Goal: Task Accomplishment & Management: Complete application form

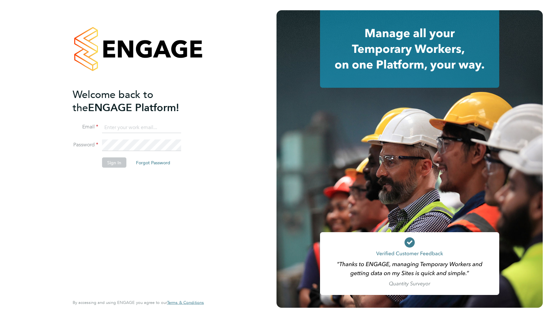
click at [219, 186] on div "Welcome back to the ENGAGE Platform! Email Password Sign In Forgot Password Ent…" at bounding box center [138, 159] width 276 height 318
click at [137, 124] on input at bounding box center [141, 128] width 79 height 12
click at [140, 136] on li "Email" at bounding box center [135, 131] width 125 height 18
click at [134, 123] on input at bounding box center [141, 128] width 79 height 12
type input "support@engagelabs.io"
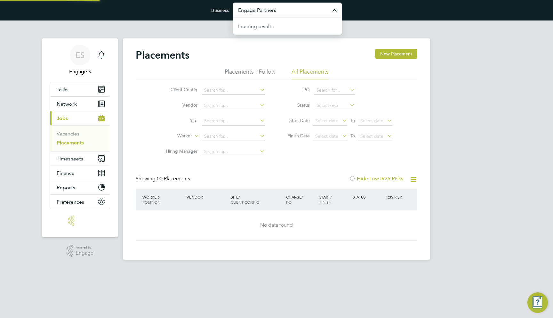
click at [290, 4] on input "Engage Partners" at bounding box center [287, 10] width 109 height 15
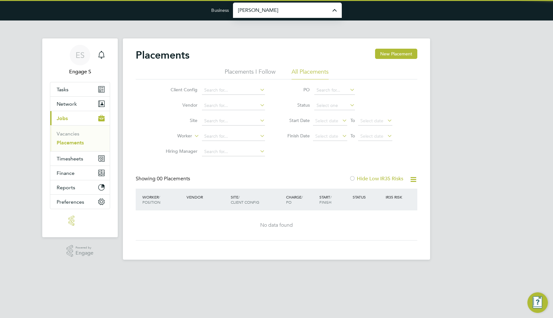
type input "[PERSON_NAME] Construction & Infrastructure Ltd"
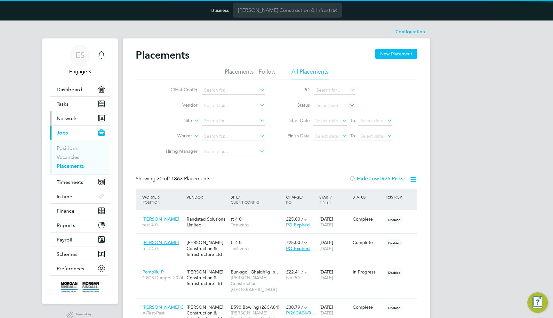
click at [87, 121] on button "Network" at bounding box center [79, 118] width 59 height 14
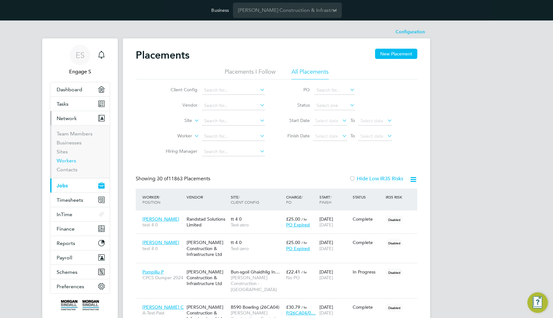
click at [68, 161] on link "Workers" at bounding box center [67, 160] width 20 height 6
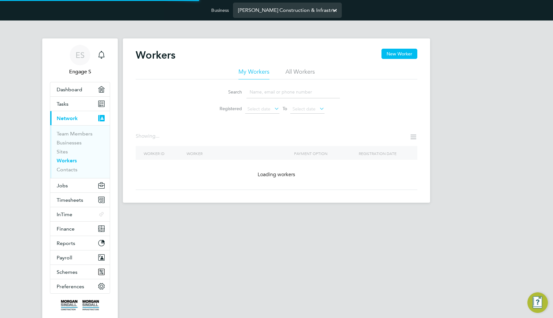
click at [279, 12] on input "Morgan Sindall Construction & Infrastructure Ltd" at bounding box center [287, 10] width 109 height 15
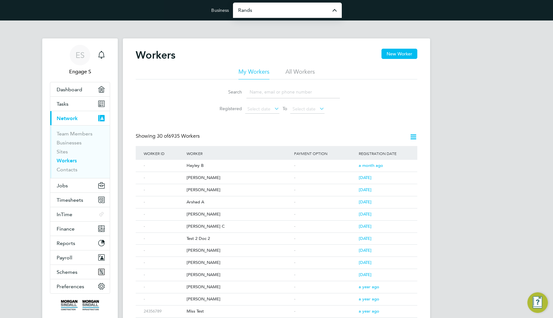
type input "Randstad Solutions Limited"
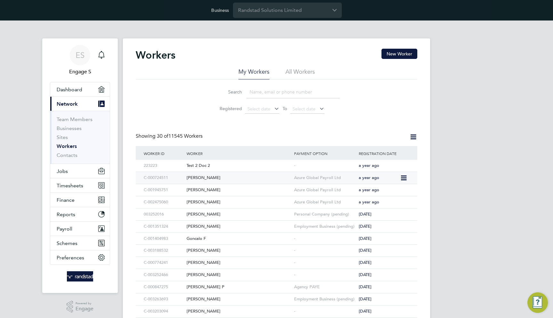
click at [237, 179] on div "[PERSON_NAME]" at bounding box center [238, 178] width 107 height 12
click at [306, 216] on div "Personal Company (pending)" at bounding box center [324, 214] width 65 height 12
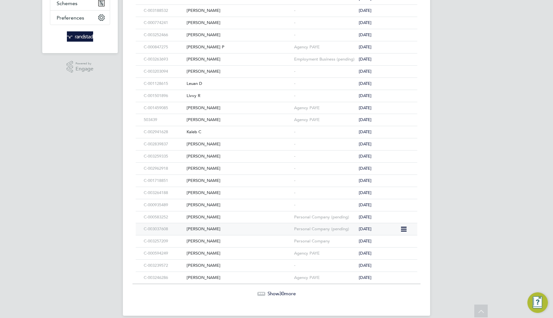
scroll to position [239, 0]
click at [311, 224] on div "Personal Company (pending)" at bounding box center [324, 230] width 65 height 12
click at [318, 236] on div "Personal Company" at bounding box center [324, 242] width 65 height 12
click at [314, 272] on div "Agency PAYE" at bounding box center [324, 278] width 65 height 12
click at [286, 57] on div "Jay T" at bounding box center [238, 60] width 107 height 12
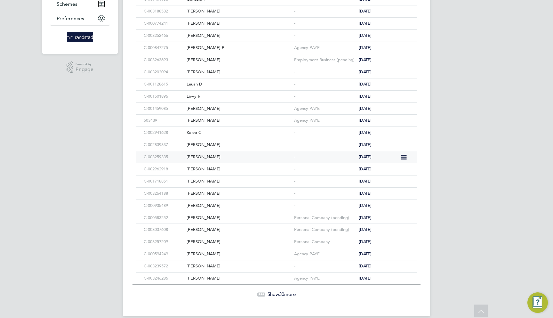
click at [311, 151] on div "-" at bounding box center [324, 157] width 65 height 12
click at [284, 291] on span "30" at bounding box center [281, 294] width 5 height 6
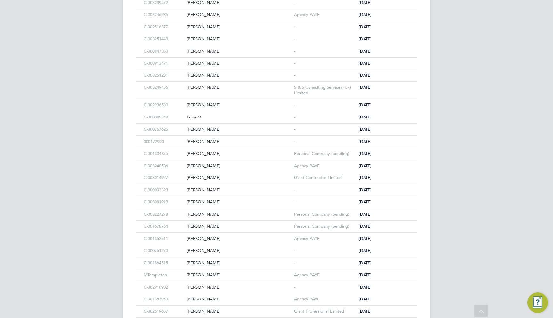
scroll to position [560, 0]
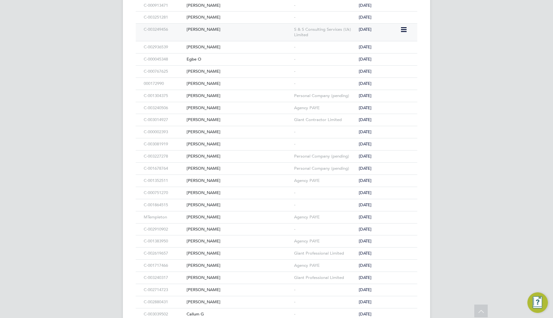
click at [313, 24] on div "S & S Consulting Services (Uk) Limited" at bounding box center [324, 32] width 65 height 17
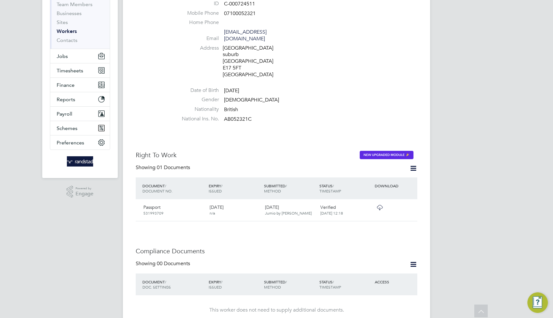
scroll to position [97, 0]
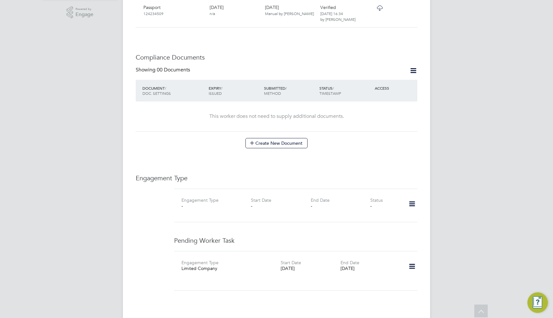
scroll to position [301, 0]
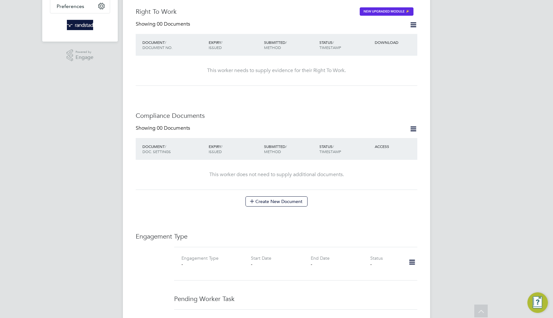
scroll to position [258, 0]
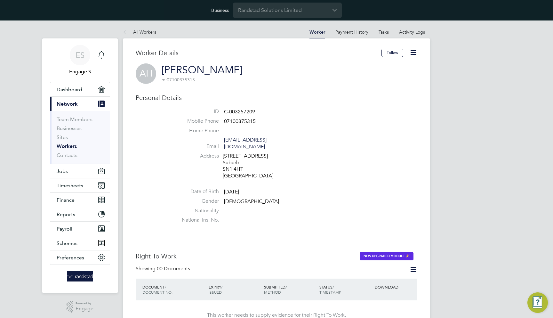
scroll to position [-1, 0]
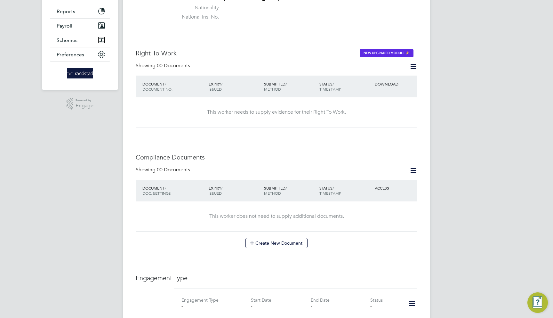
scroll to position [230, 0]
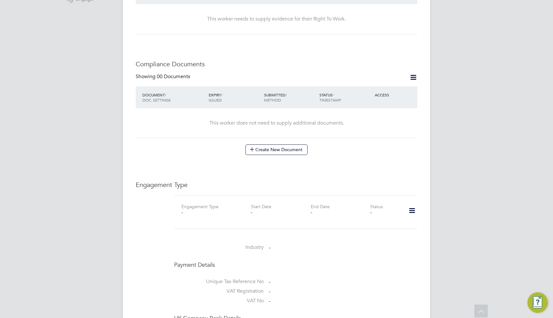
scroll to position [310, 0]
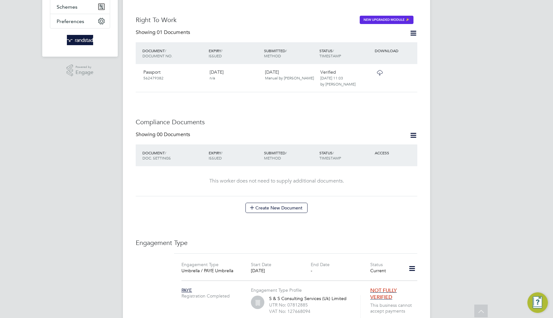
scroll to position [247, 0]
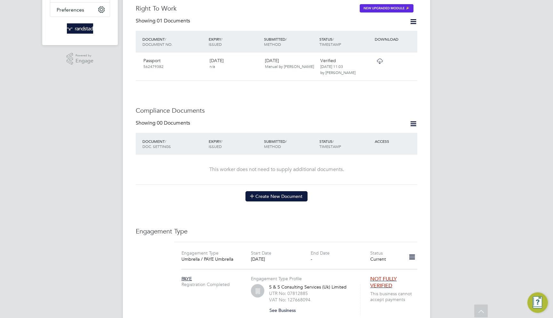
click at [292, 191] on button "Create New Document" at bounding box center [276, 196] width 62 height 10
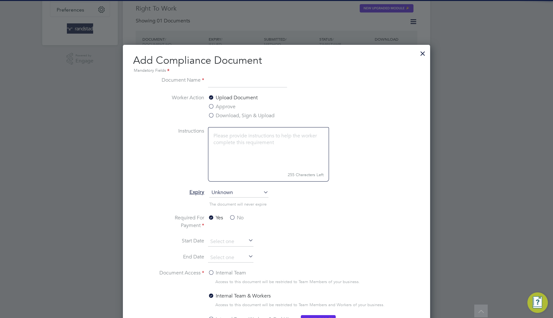
scroll to position [335, 307]
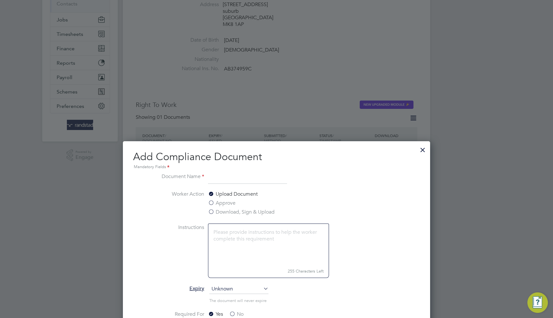
click at [423, 148] on div at bounding box center [423, 148] width 12 height 12
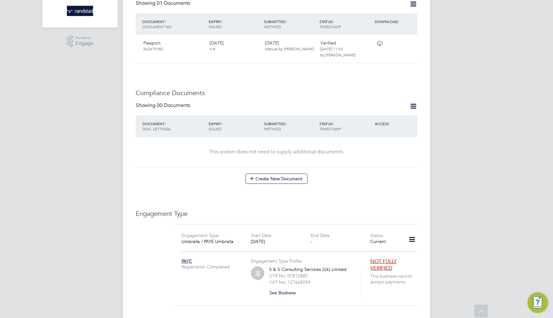
scroll to position [275, 0]
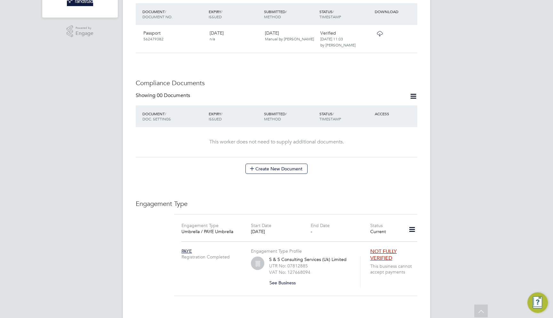
click at [417, 92] on icon at bounding box center [413, 96] width 8 height 8
click at [395, 101] on li "Document Settings" at bounding box center [392, 102] width 47 height 9
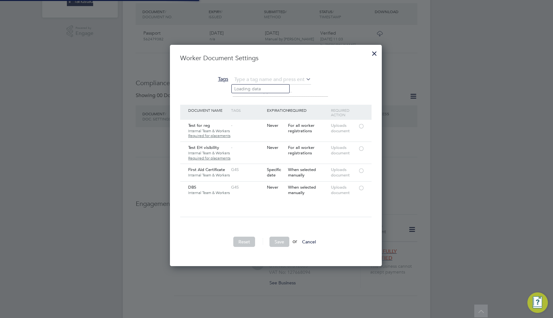
scroll to position [3, 3]
click at [333, 106] on div "Required Action" at bounding box center [343, 112] width 28 height 15
click at [362, 185] on div at bounding box center [361, 187] width 6 height 5
click at [362, 175] on div "First Aid Certificate Internal Team & Workers G4S Specific date When selected m…" at bounding box center [275, 172] width 191 height 18
click at [361, 168] on div at bounding box center [361, 170] width 6 height 5
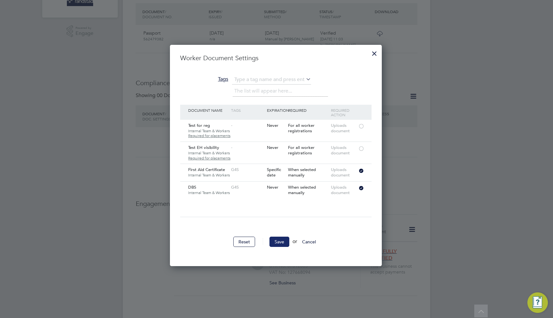
click at [281, 242] on button "Save" at bounding box center [279, 241] width 20 height 10
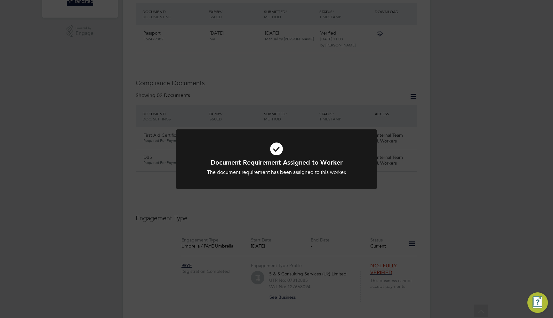
click at [425, 176] on div "Document Requirement Assigned to Worker The document requirement has been assig…" at bounding box center [276, 159] width 553 height 318
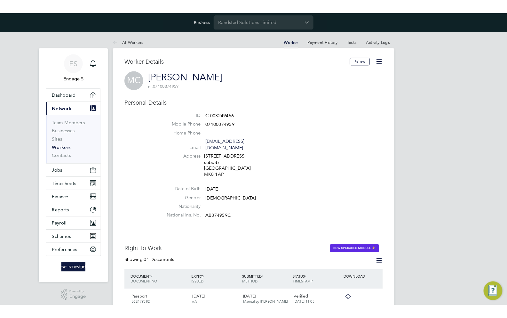
scroll to position [0, 0]
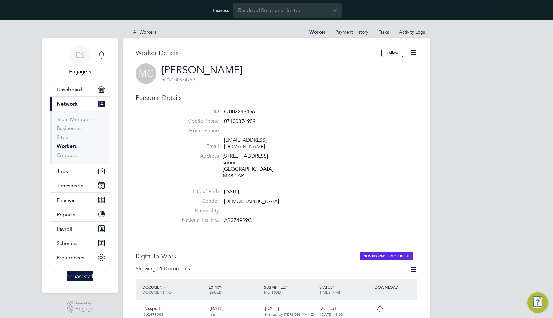
click at [412, 55] on icon at bounding box center [413, 53] width 8 height 8
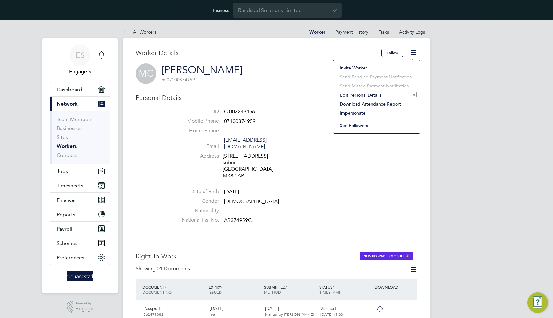
click at [364, 112] on li "Impersonate" at bounding box center [376, 112] width 80 height 9
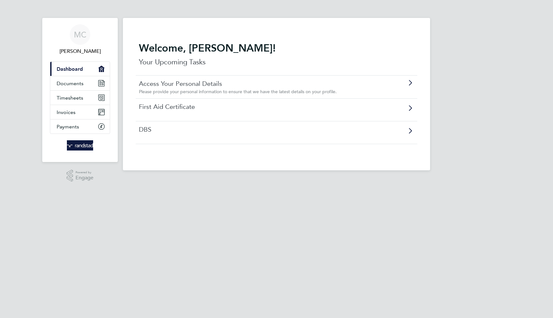
click at [202, 86] on link "Access Your Personal Details" at bounding box center [258, 83] width 239 height 8
click at [182, 115] on div "First Aid Certificate" at bounding box center [276, 109] width 281 height 23
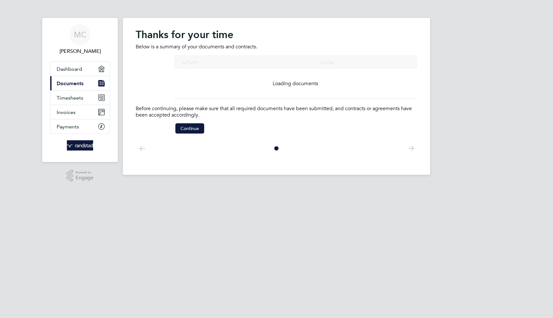
click at [166, 105] on p "Before continuing, please make sure that all required documents have been submi…" at bounding box center [276, 111] width 281 height 13
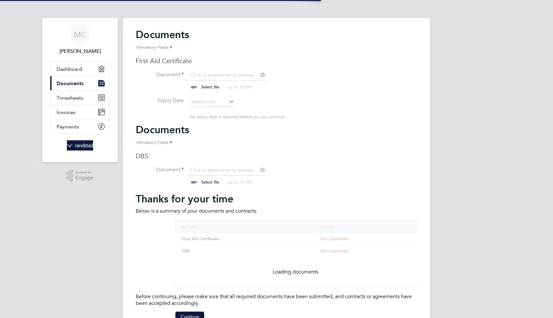
click at [181, 107] on li "Expiry Date" at bounding box center [276, 105] width 281 height 16
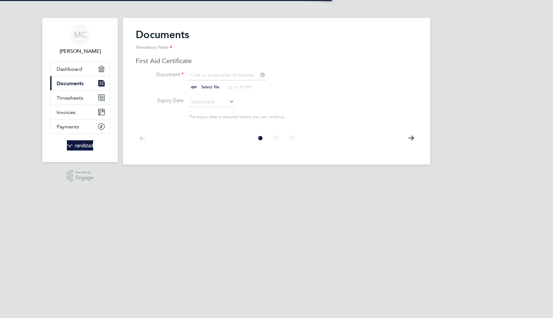
scroll to position [8, 79]
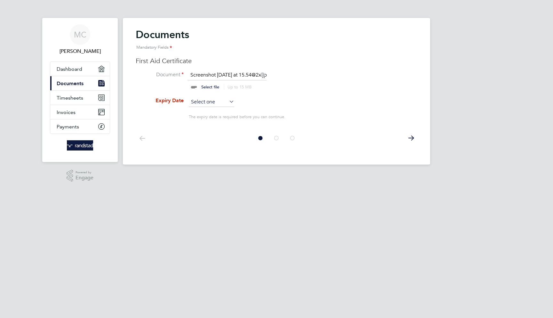
click at [199, 105] on input at bounding box center [211, 102] width 45 height 10
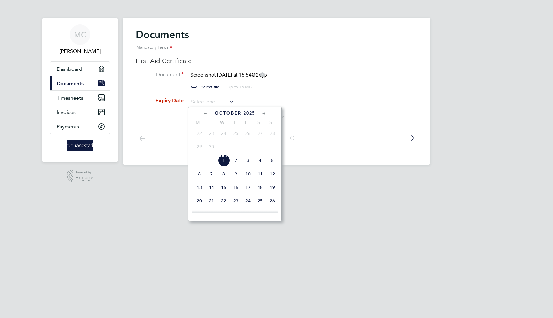
click at [272, 203] on span "26" at bounding box center [272, 200] width 12 height 12
type input "[DATE]"
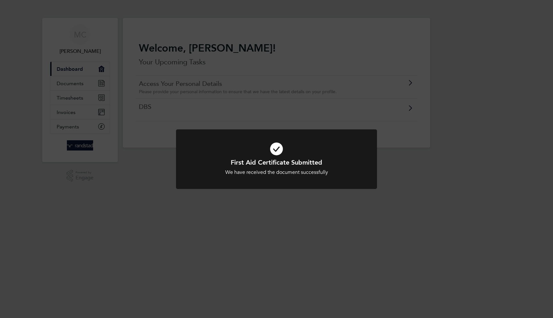
click at [402, 141] on div "First Aid Certificate Submitted We have received the document successfully Canc…" at bounding box center [276, 159] width 553 height 318
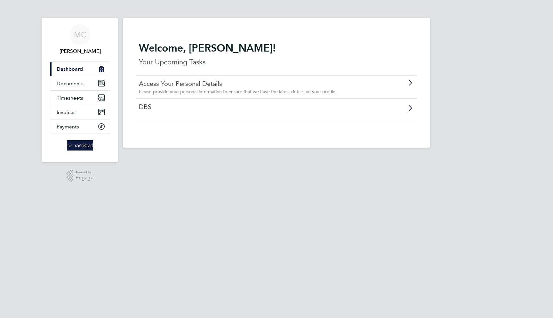
click at [351, 113] on div "DBS" at bounding box center [276, 109] width 281 height 23
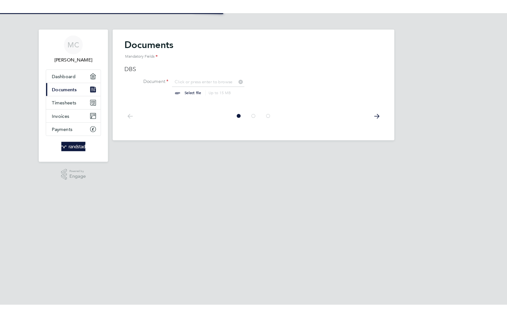
scroll to position [8, 79]
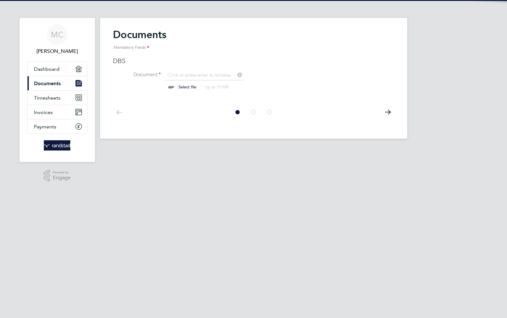
scroll to position [8, 79]
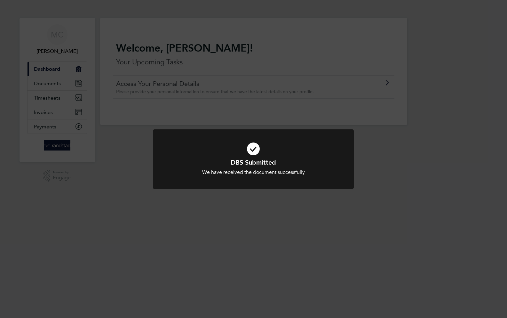
click at [315, 51] on div "DBS Submitted We have received the document successfully Cancel Okay" at bounding box center [253, 159] width 507 height 318
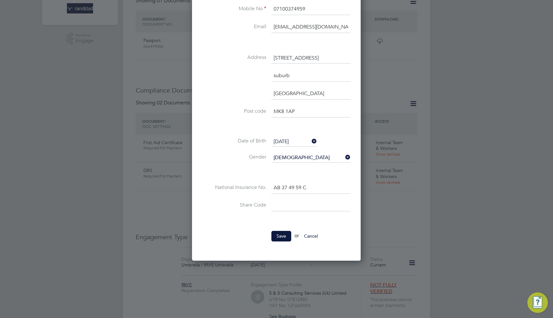
scroll to position [286, 0]
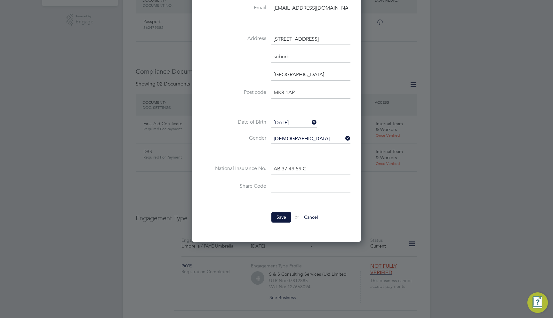
click at [284, 191] on input at bounding box center [310, 187] width 79 height 12
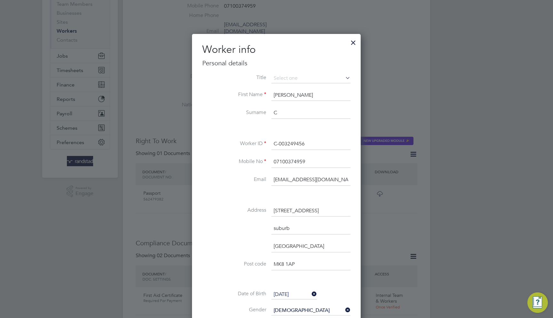
scroll to position [109, 0]
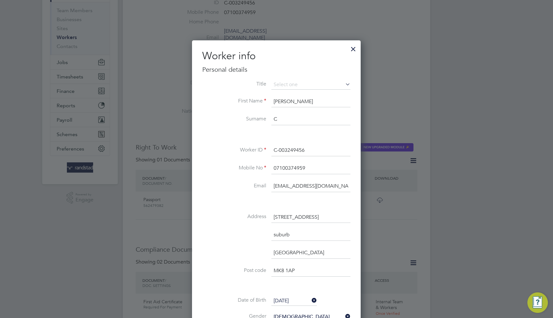
type input "S627383"
click at [283, 119] on input "C" at bounding box center [310, 120] width 79 height 12
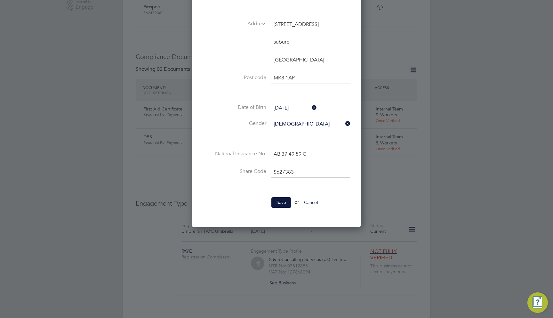
scroll to position [319, 0]
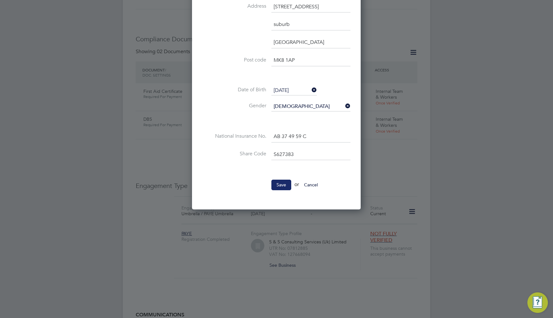
type input "Test"
click at [279, 182] on button "Save" at bounding box center [281, 184] width 20 height 10
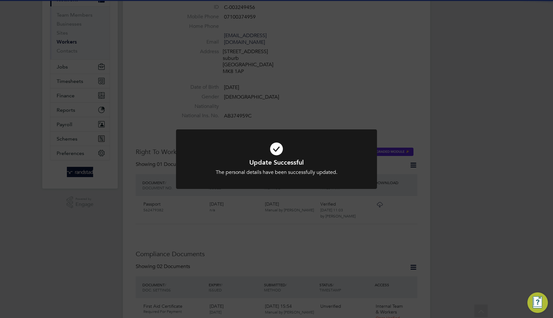
click at [441, 149] on div "Update Successful The personal details have been successfully updated. Cancel O…" at bounding box center [276, 159] width 553 height 318
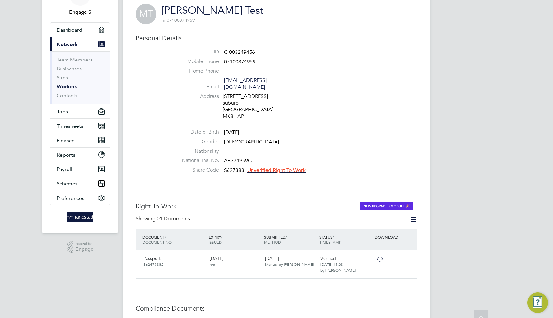
scroll to position [92, 0]
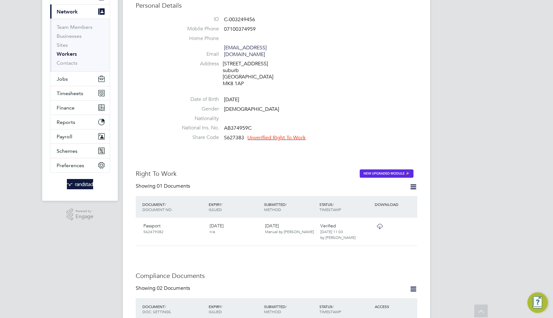
click at [285, 134] on span "Unverified Right To Work" at bounding box center [276, 137] width 58 height 6
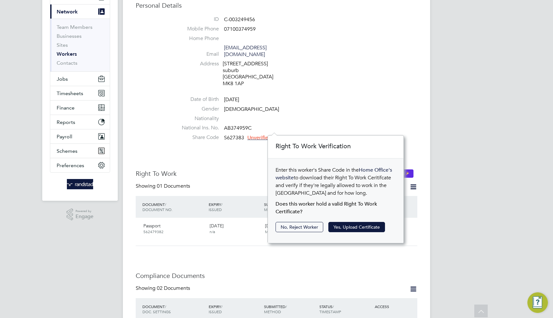
scroll to position [7, 59]
click at [335, 124] on li "National Ins. No. AB374959C" at bounding box center [295, 129] width 243 height 10
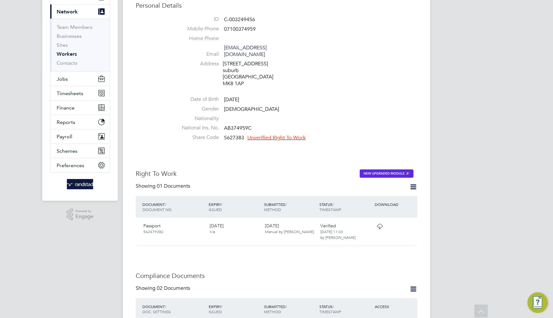
click at [282, 134] on span "Unverified Right To Work" at bounding box center [276, 137] width 58 height 6
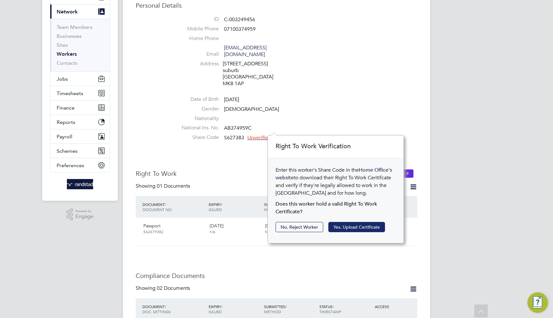
click at [352, 225] on button "Yes, Upload Certificate" at bounding box center [356, 227] width 57 height 10
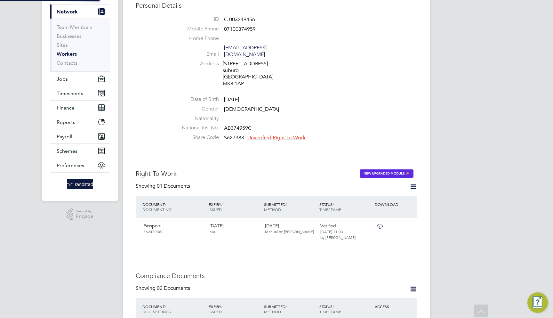
scroll to position [0, 0]
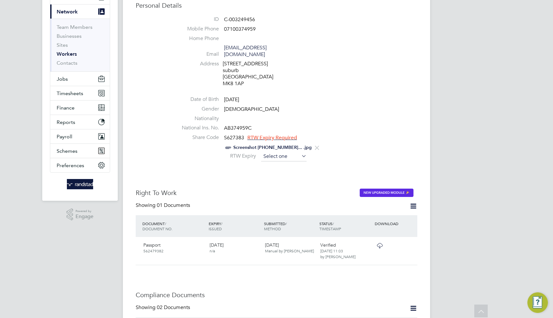
click at [288, 152] on input at bounding box center [283, 157] width 45 height 10
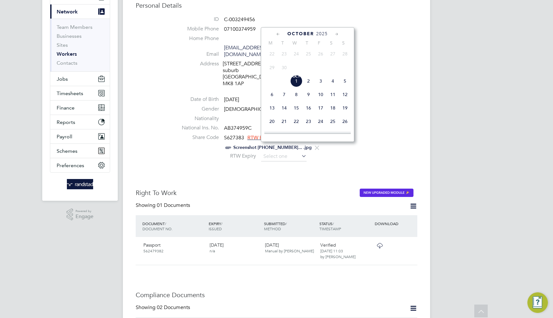
click at [345, 126] on span "26" at bounding box center [345, 121] width 12 height 12
type input "[DATE]"
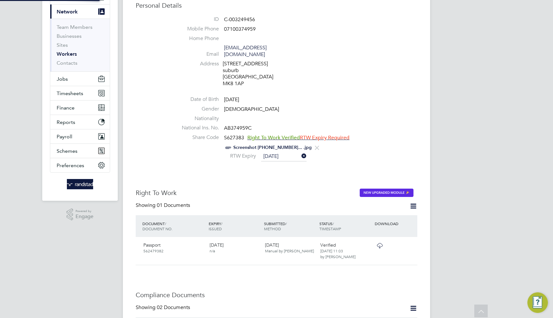
scroll to position [0, 0]
click at [310, 169] on div "Worker Details Follow MT [PERSON_NAME] Test m: 07100374959 Personal Details ID …" at bounding box center [276, 310] width 281 height 706
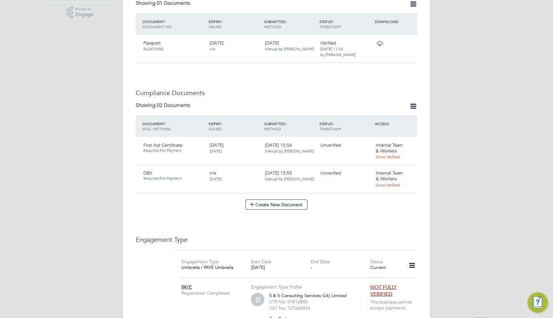
scroll to position [440, 0]
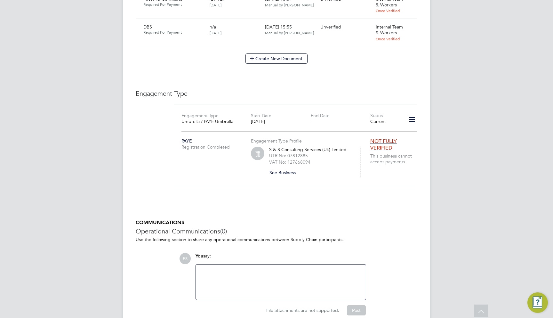
click at [225, 268] on div at bounding box center [281, 281] width 162 height 27
click at [361, 305] on button "Post" at bounding box center [356, 310] width 19 height 10
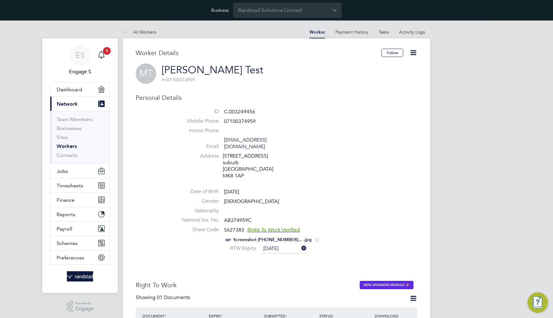
scroll to position [0, 0]
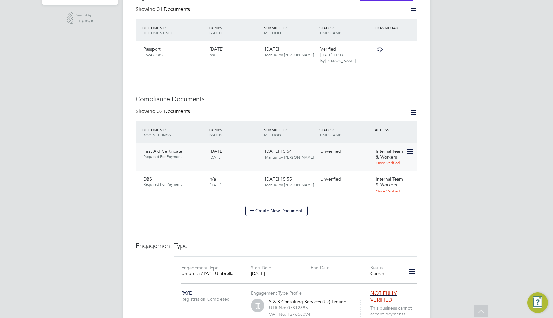
click at [409, 147] on icon at bounding box center [409, 151] width 6 height 8
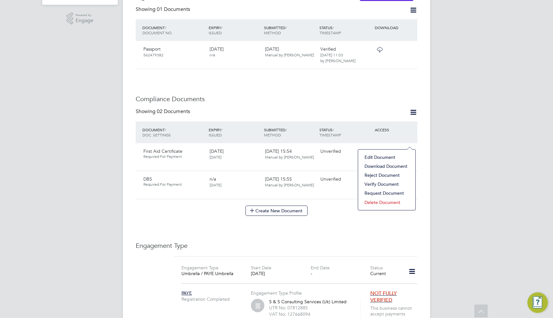
click at [385, 185] on li "Verify Document" at bounding box center [386, 183] width 51 height 9
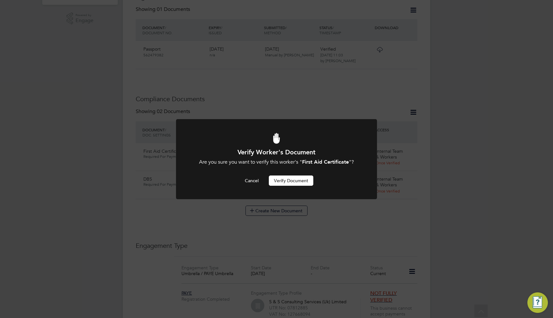
click at [302, 179] on button "Verify Document" at bounding box center [291, 180] width 44 height 10
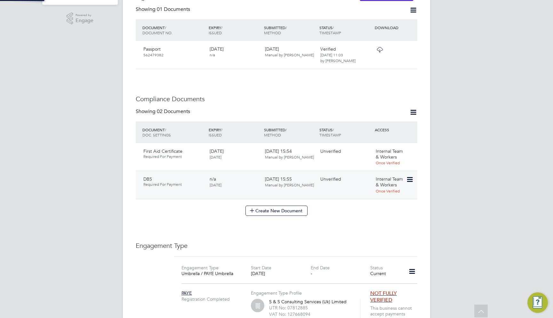
click at [0, 0] on div "Verify Worker's Document Are you sure you want to verify this worker's " First …" at bounding box center [0, 0] width 0 height 0
click at [409, 147] on icon at bounding box center [409, 151] width 6 height 8
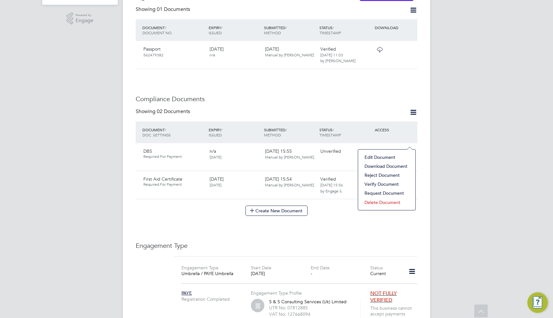
click at [378, 183] on li "Verify Document" at bounding box center [386, 183] width 51 height 9
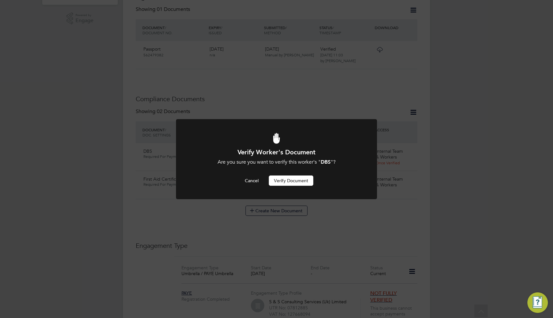
click at [298, 180] on button "Verify Document" at bounding box center [291, 180] width 44 height 10
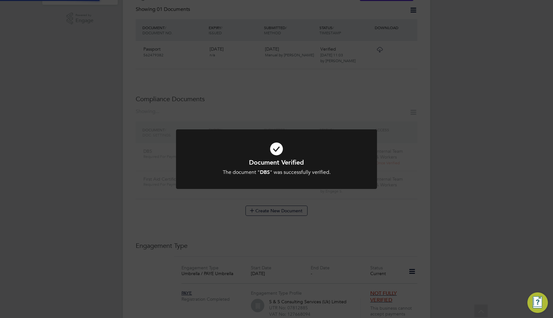
click at [340, 224] on div "Document Verified The document " DBS " was successfully verified. Cancel Okay" at bounding box center [276, 159] width 553 height 318
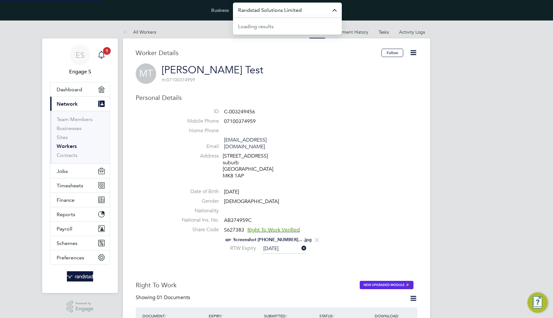
click at [270, 12] on input "Randstad Solutions Limited" at bounding box center [287, 10] width 109 height 15
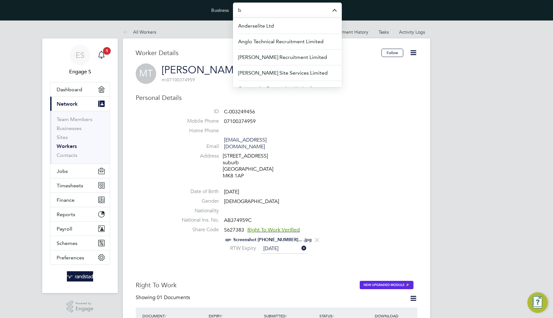
type input "b"
type input "[PERSON_NAME]"
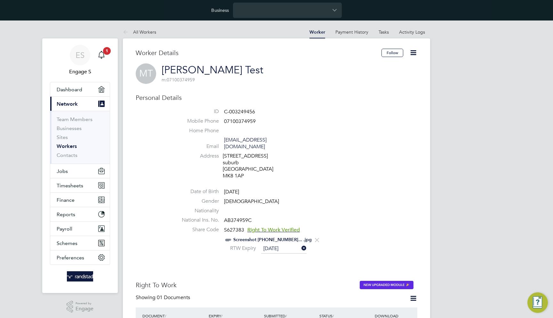
click at [156, 31] on ul "All Workers" at bounding box center [146, 32] width 46 height 13
click at [144, 31] on link "All Workers" at bounding box center [139, 32] width 33 height 6
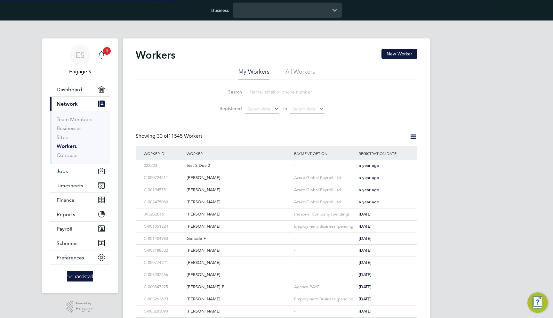
click at [264, 9] on input "Business" at bounding box center [287, 10] width 109 height 15
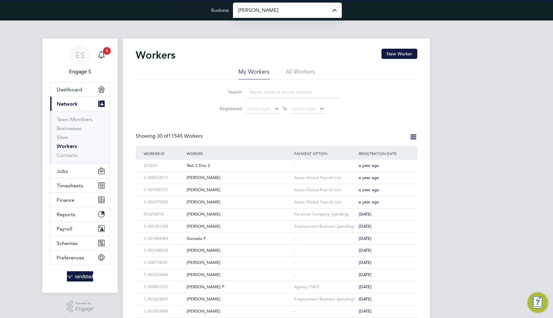
type input "[PERSON_NAME] Specialist Recruitment Limited"
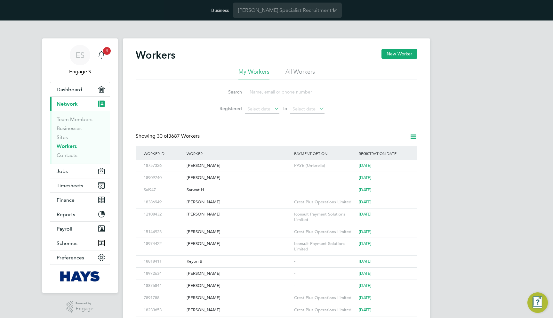
click at [401, 47] on div "Workers New Worker My Workers All Workers Search Registered Select date To Sele…" at bounding box center [276, 301] width 307 height 527
click at [401, 52] on button "New Worker" at bounding box center [399, 54] width 36 height 10
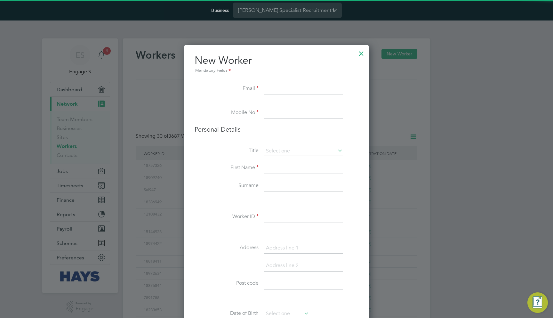
scroll to position [570, 184]
paste input "[EMAIL_ADDRESS][DOMAIN_NAME]"
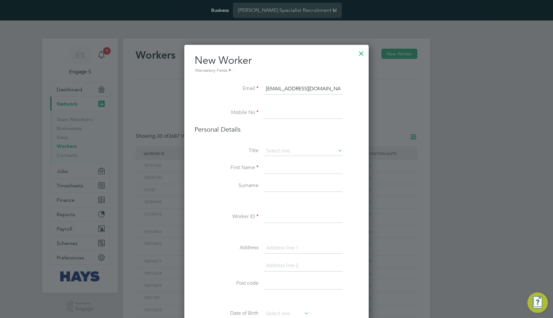
type input "[EMAIL_ADDRESS][DOMAIN_NAME]"
click at [314, 115] on input at bounding box center [302, 113] width 79 height 12
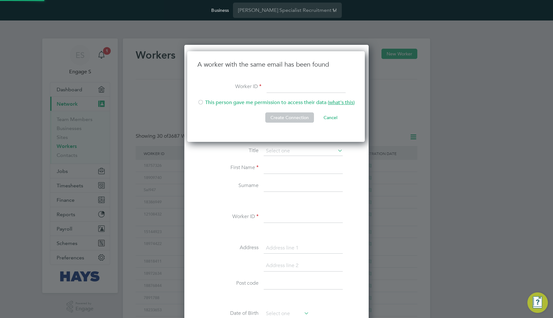
scroll to position [91, 178]
click at [346, 103] on span "what's this" at bounding box center [341, 102] width 24 height 6
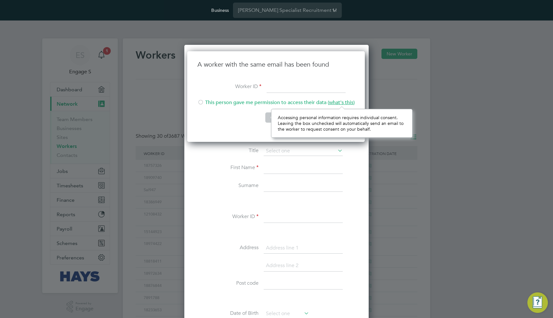
scroll to position [28, 141]
click at [301, 94] on li "Worker ID" at bounding box center [275, 90] width 157 height 18
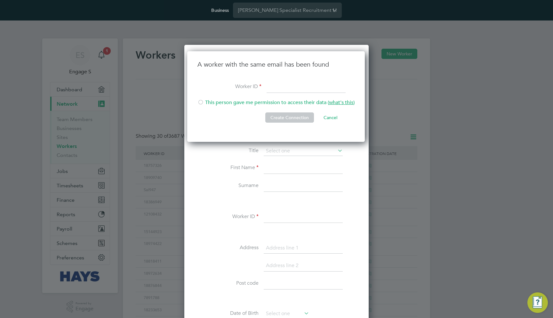
click at [299, 91] on input at bounding box center [305, 87] width 79 height 12
click at [291, 119] on button "Create Connection" at bounding box center [289, 117] width 49 height 10
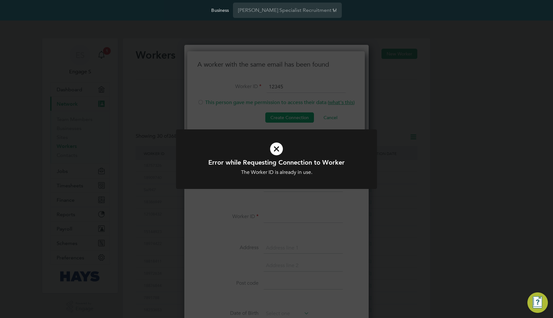
click at [321, 220] on div "Error while Requesting Connection to Worker The Worker ID is already in use. Ca…" at bounding box center [276, 159] width 553 height 318
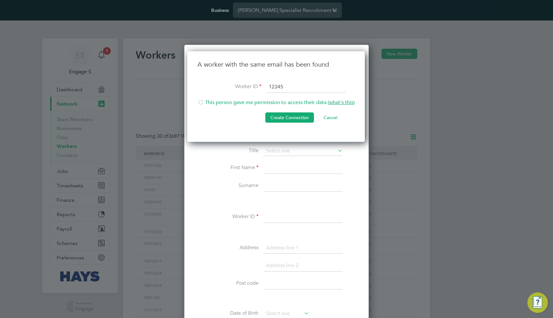
click at [278, 84] on input "12345" at bounding box center [305, 87] width 79 height 12
type input "JY"
type input "TestID12345"
click at [286, 117] on button "Create Connection" at bounding box center [289, 117] width 49 height 10
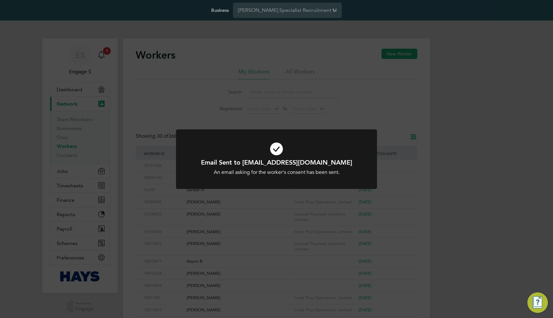
click at [333, 228] on div "Email Sent to 405180@testop.com An email asking for the worker's consent has be…" at bounding box center [276, 159] width 553 height 318
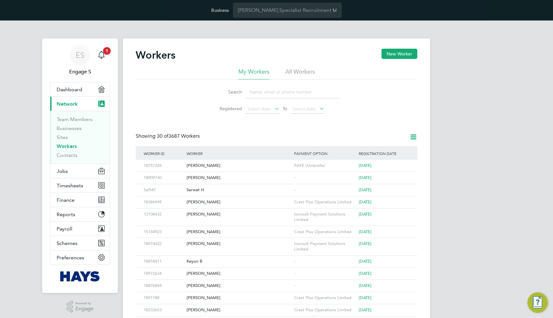
click at [344, 106] on li "Registered Select date To Select date" at bounding box center [276, 108] width 143 height 15
click at [307, 92] on input at bounding box center [292, 92] width 93 height 12
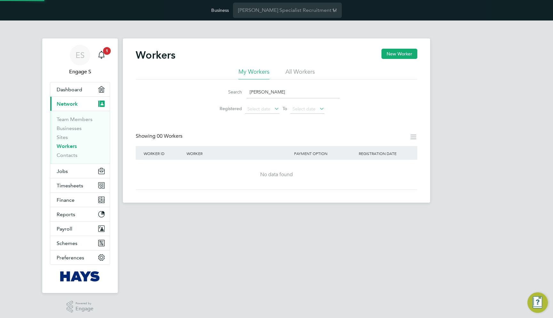
type input "Michael Test"
click at [305, 79] on li "All Workers" at bounding box center [299, 74] width 29 height 12
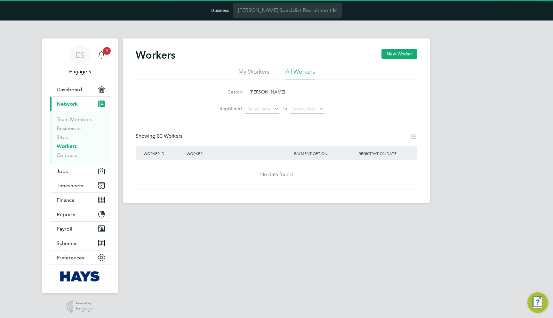
click at [285, 93] on input "Michael Test" at bounding box center [292, 92] width 93 height 12
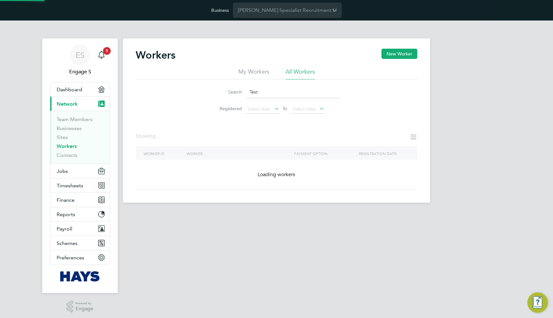
click at [385, 104] on div "Search Test Registered Select date To Select date" at bounding box center [276, 97] width 281 height 37
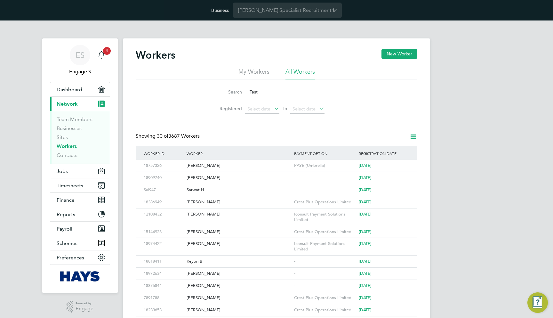
scroll to position [45, 0]
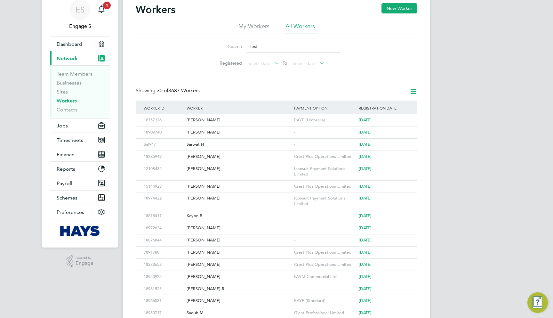
click at [282, 48] on input "Test" at bounding box center [292, 46] width 93 height 12
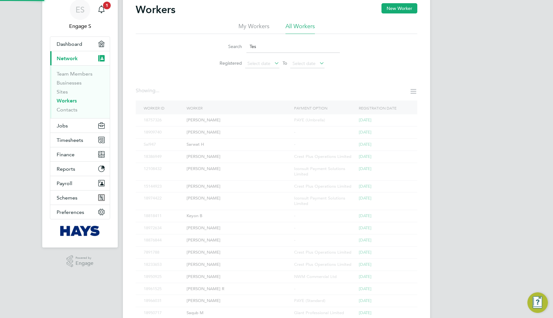
type input "Test"
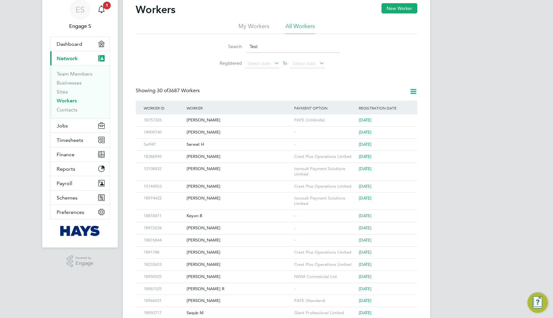
click at [278, 83] on div "Workers New Worker My Workers All Workers Search Test Registered Select date To…" at bounding box center [276, 252] width 281 height 498
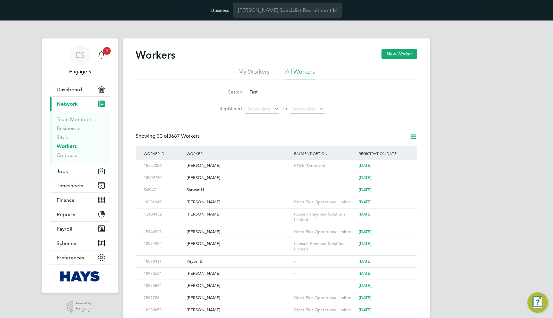
scroll to position [0, 0]
click at [380, 56] on div "Workers New Worker" at bounding box center [276, 58] width 281 height 19
click at [391, 54] on button "New Worker" at bounding box center [399, 54] width 36 height 10
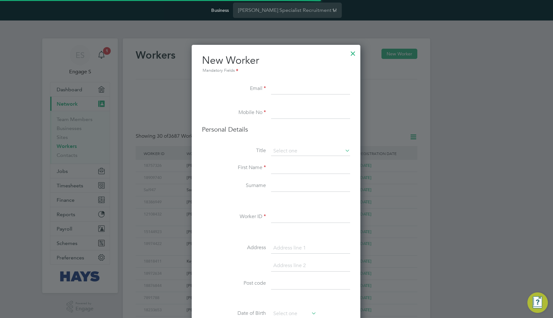
scroll to position [570, 184]
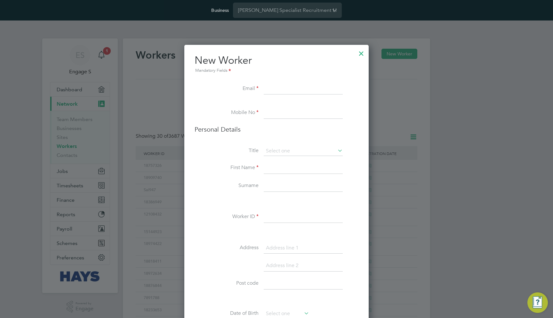
paste input "[EMAIL_ADDRESS][DOMAIN_NAME]"
type input "[EMAIL_ADDRESS][DOMAIN_NAME]"
click at [282, 114] on input at bounding box center [302, 113] width 79 height 12
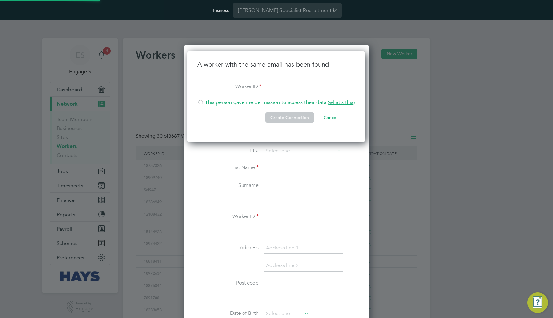
scroll to position [91, 178]
click at [303, 103] on li "This person gave me permission to access their data ( what's this )" at bounding box center [275, 105] width 157 height 13
click at [284, 90] on input at bounding box center [305, 87] width 79 height 12
click at [278, 87] on input "Test12345" at bounding box center [305, 87] width 79 height 12
type input "TestID12345"
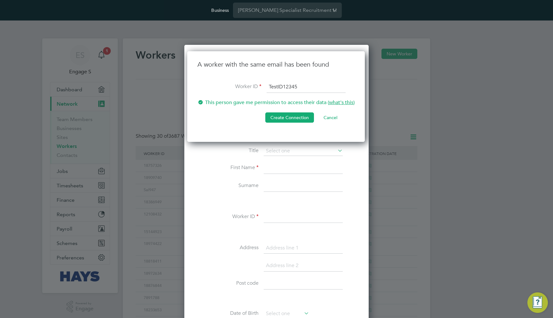
click at [332, 118] on button "Cancel" at bounding box center [330, 117] width 24 height 10
